Goal: Check status

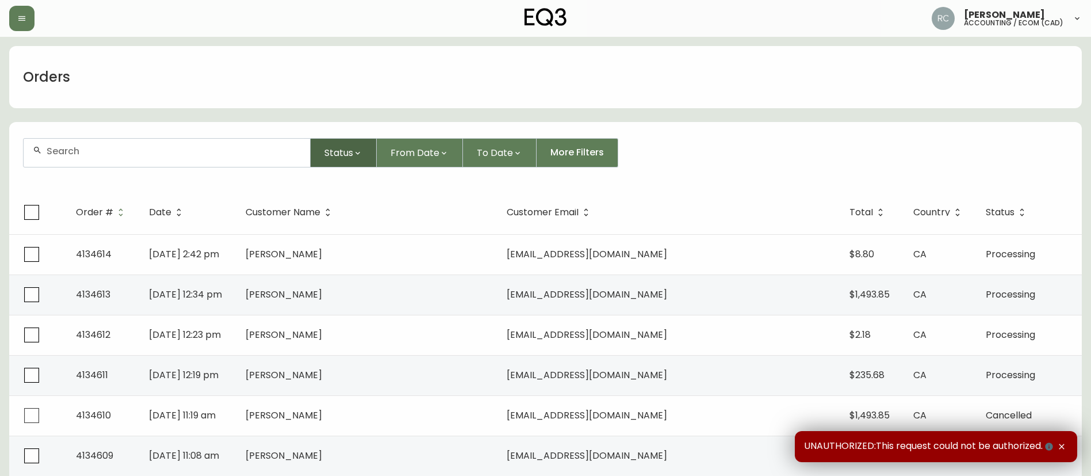
click at [350, 142] on button "Status" at bounding box center [344, 152] width 66 height 29
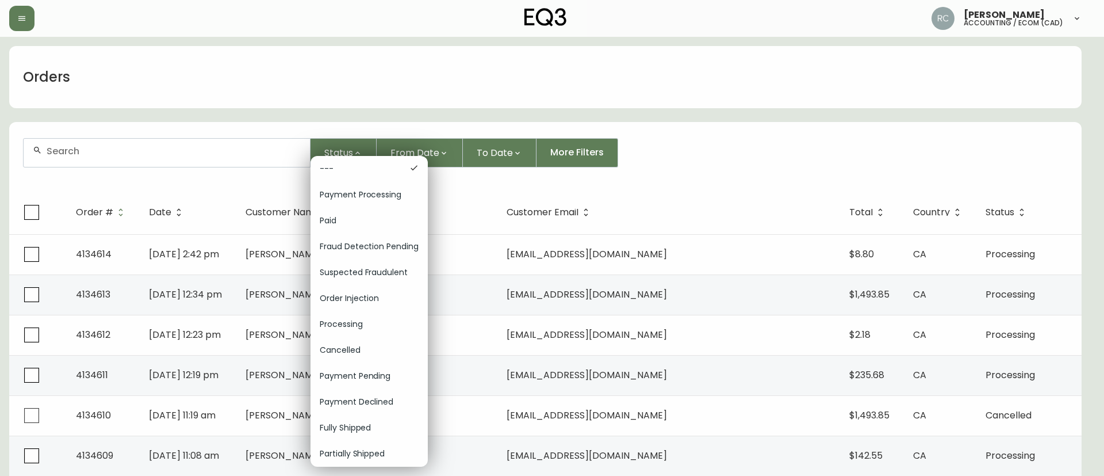
click at [420, 83] on div at bounding box center [552, 238] width 1104 height 476
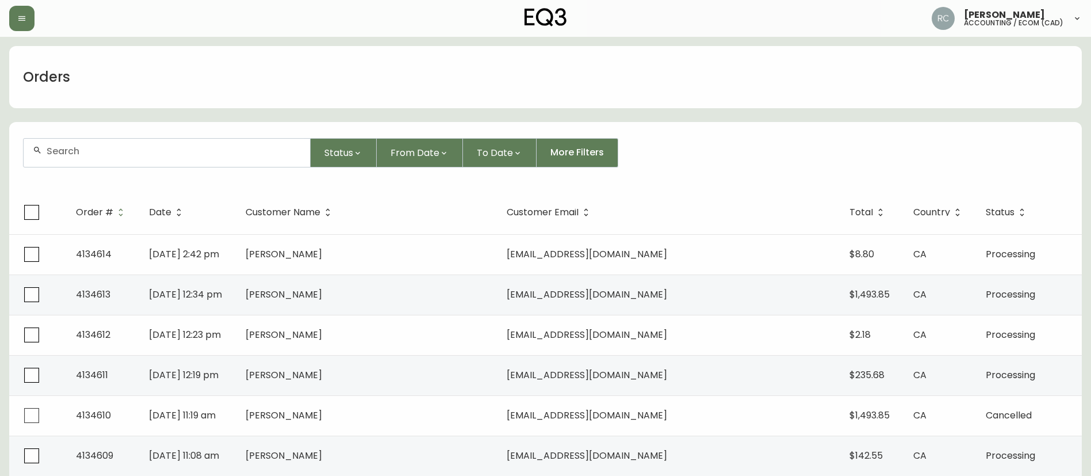
drag, startPoint x: 1080, startPoint y: 106, endPoint x: 463, endPoint y: 250, distance: 633.1
click at [463, 250] on td "[PERSON_NAME]" at bounding box center [366, 254] width 261 height 40
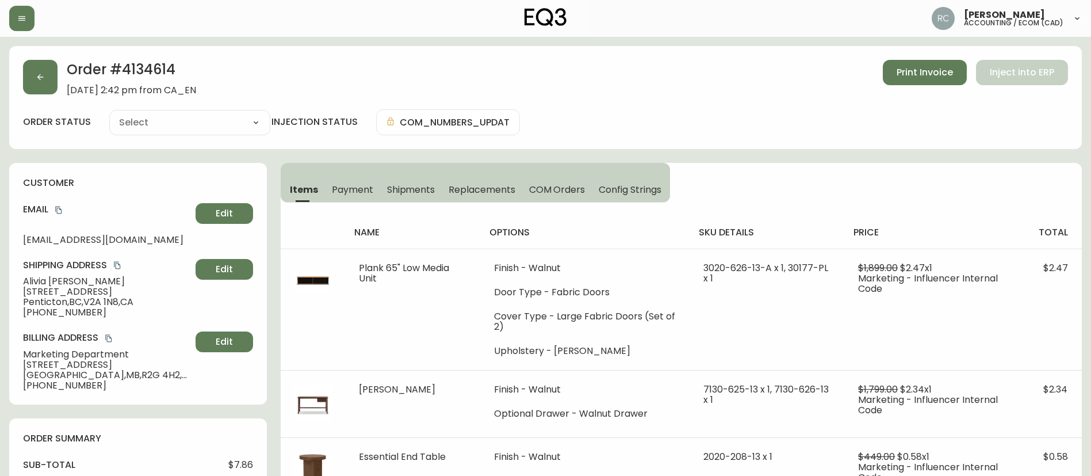
type input "Processing"
select select "PROCESSING"
click at [338, 187] on span "Payment" at bounding box center [352, 189] width 41 height 12
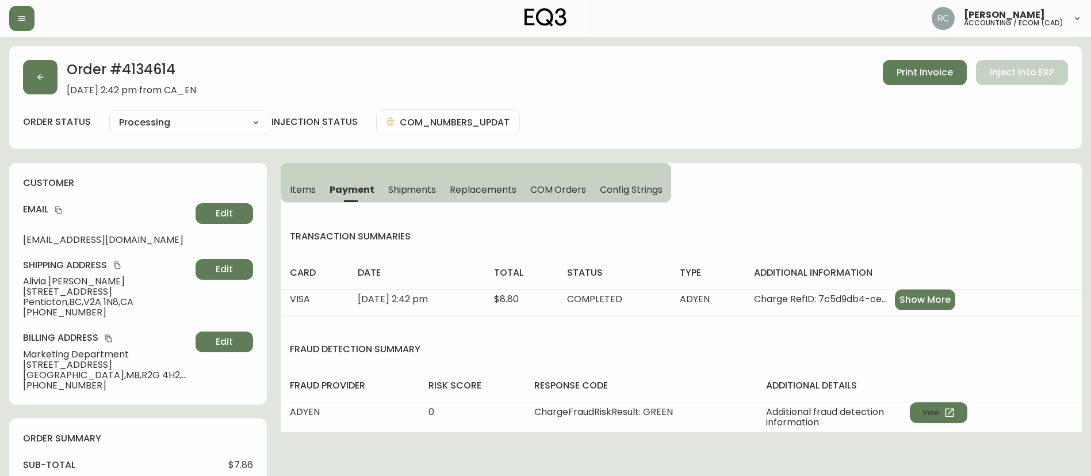
click at [294, 189] on span "Items" at bounding box center [303, 189] width 26 height 12
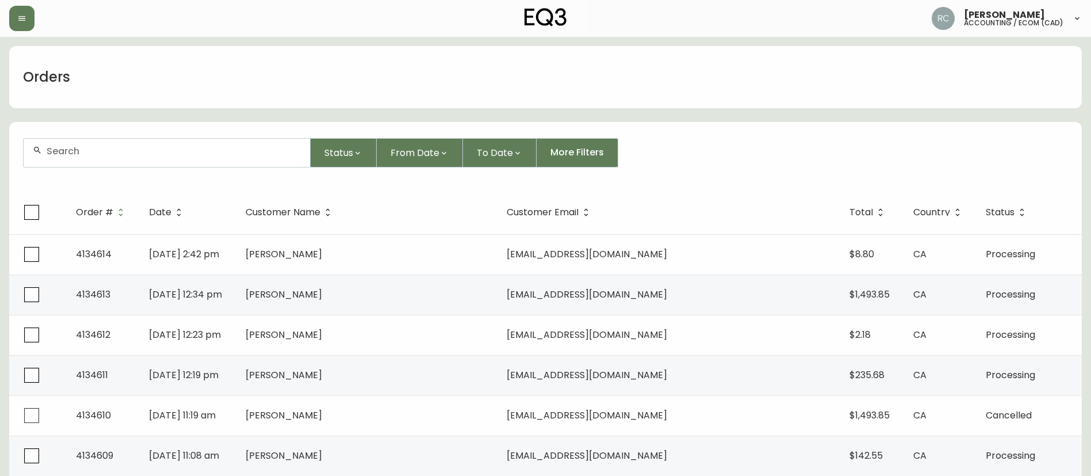
drag, startPoint x: 377, startPoint y: 90, endPoint x: 367, endPoint y: 95, distance: 10.8
click at [377, 91] on div "Orders" at bounding box center [545, 77] width 1072 height 62
click at [958, 83] on div "Orders" at bounding box center [545, 77] width 1072 height 62
drag, startPoint x: 257, startPoint y: 2, endPoint x: 622, endPoint y: 64, distance: 369.7
click at [622, 64] on div "Orders" at bounding box center [545, 77] width 1072 height 62
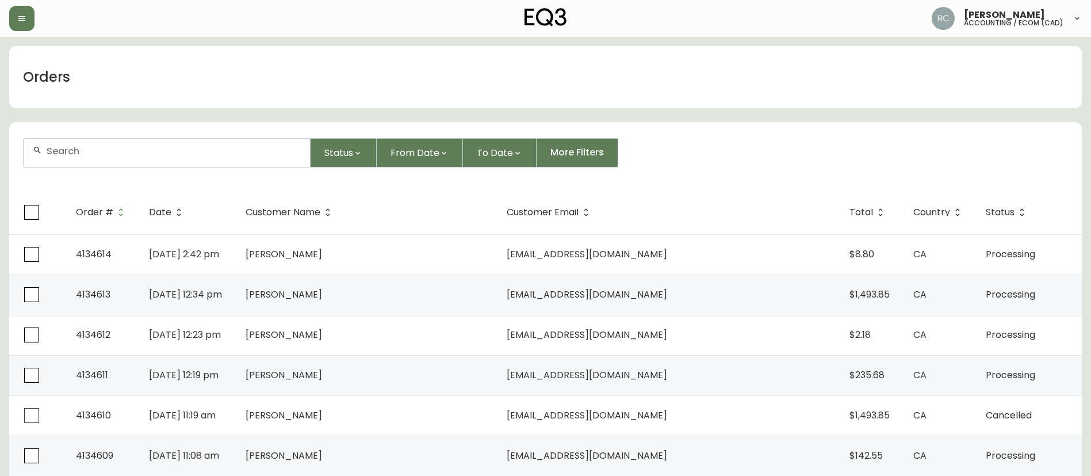
click at [736, 128] on form "Status From Date To Date More Filters" at bounding box center [545, 157] width 1072 height 66
click at [745, 132] on form "Status From Date To Date More Filters" at bounding box center [545, 157] width 1072 height 66
